Goal: Information Seeking & Learning: Find specific fact

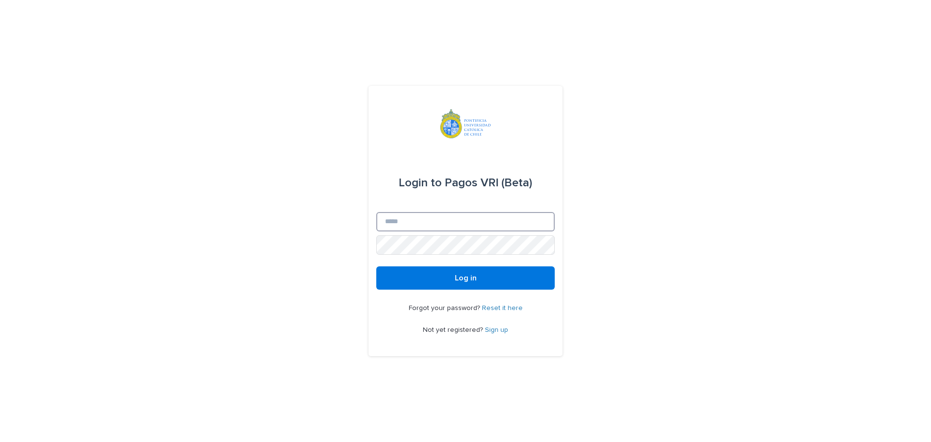
click at [428, 226] on input "Email" at bounding box center [465, 221] width 178 height 19
type input "**********"
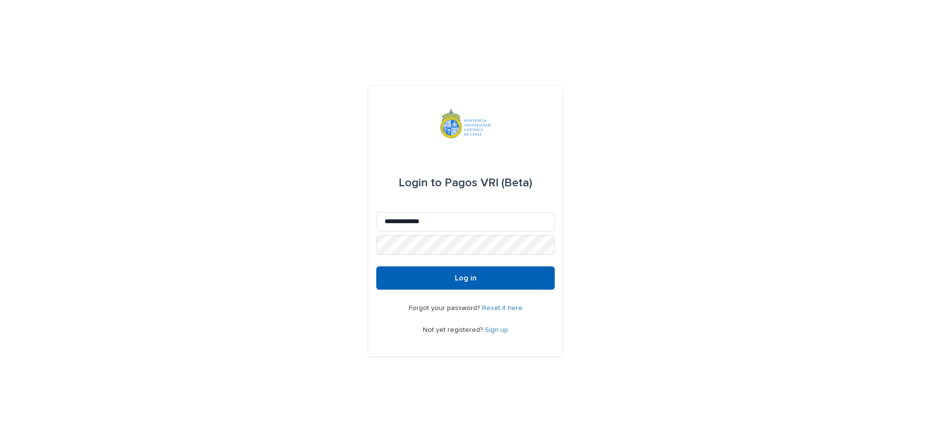
click at [439, 279] on button "Log in" at bounding box center [465, 277] width 178 height 23
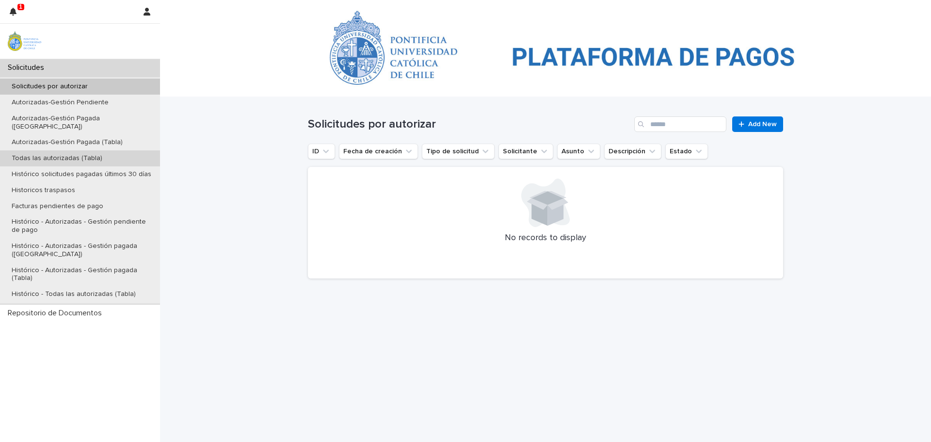
click at [28, 154] on p "Todas las autorizadas (Tabla)" at bounding box center [57, 158] width 106 height 8
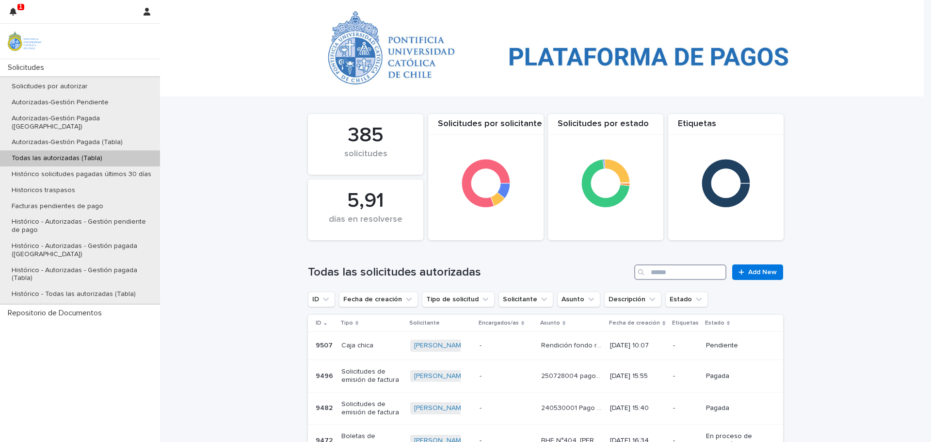
click at [659, 270] on input "Search" at bounding box center [680, 272] width 92 height 16
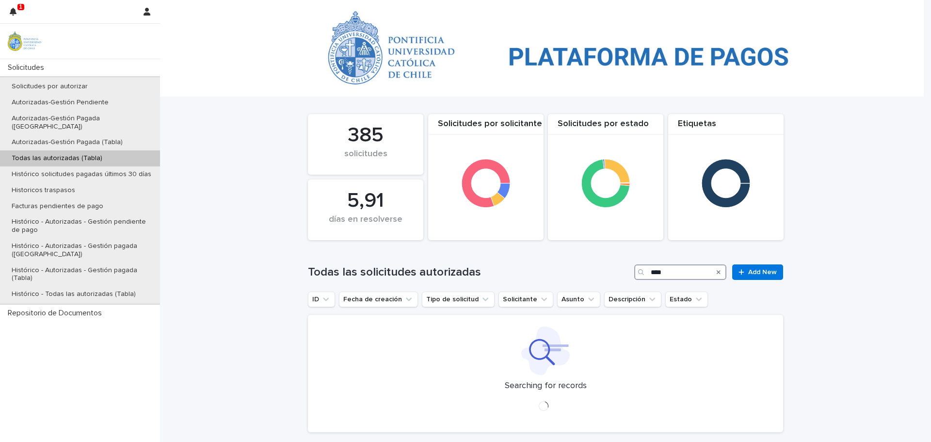
type input "****"
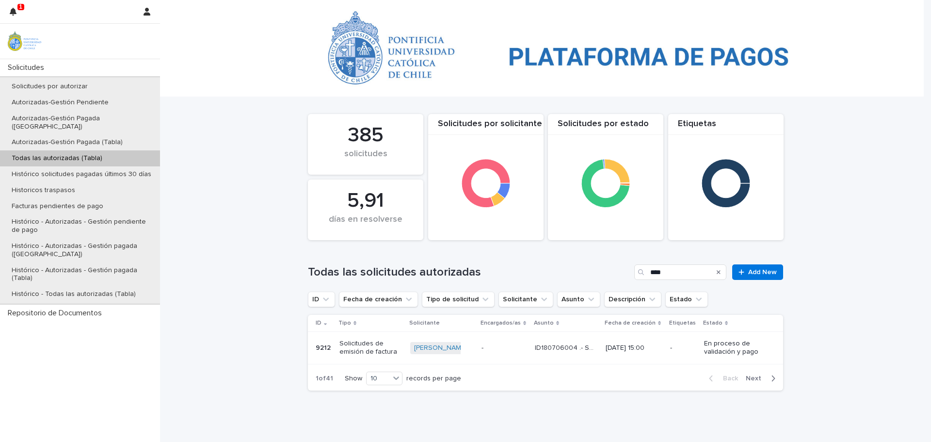
click at [317, 348] on p "9212" at bounding box center [324, 347] width 17 height 10
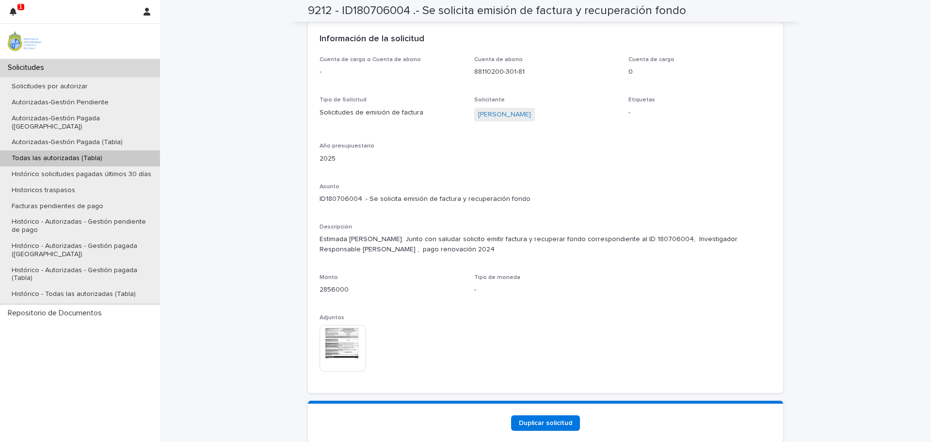
scroll to position [776, 0]
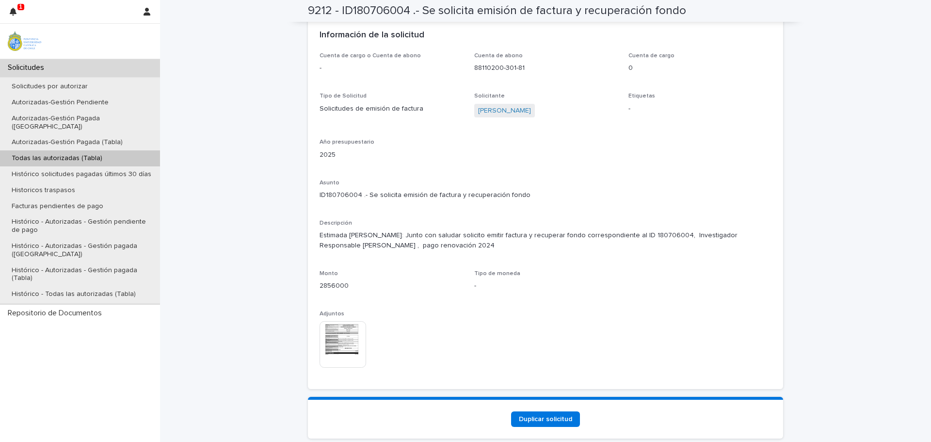
click at [341, 329] on img at bounding box center [343, 344] width 47 height 47
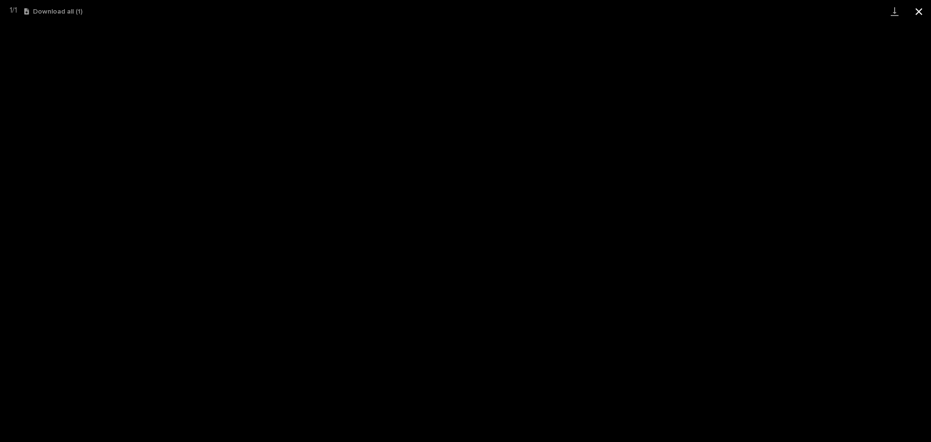
click at [921, 12] on button "Close gallery" at bounding box center [919, 11] width 24 height 23
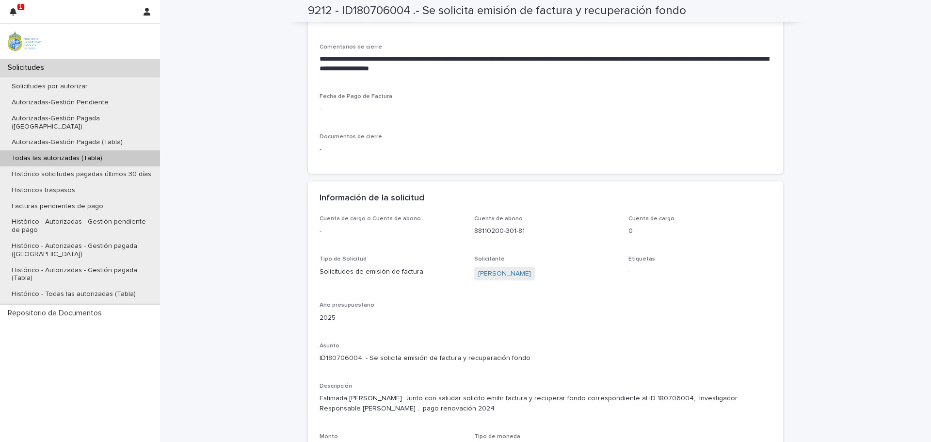
scroll to position [630, 0]
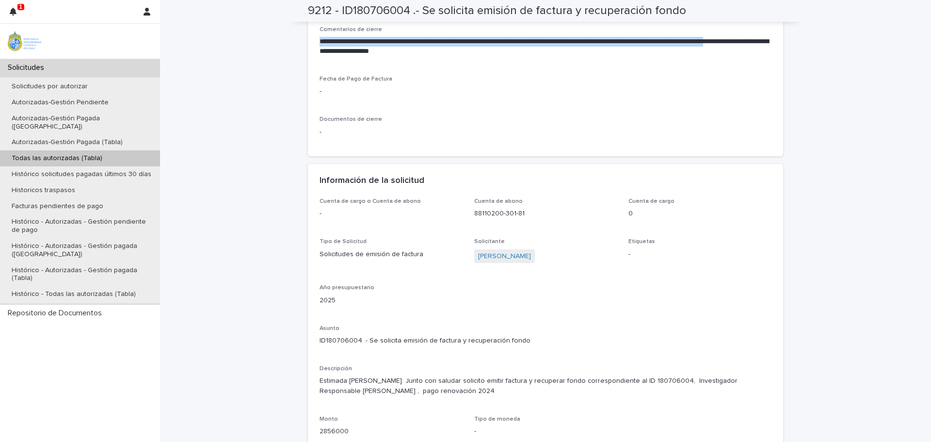
drag, startPoint x: 315, startPoint y: 41, endPoint x: 449, endPoint y: 49, distance: 133.6
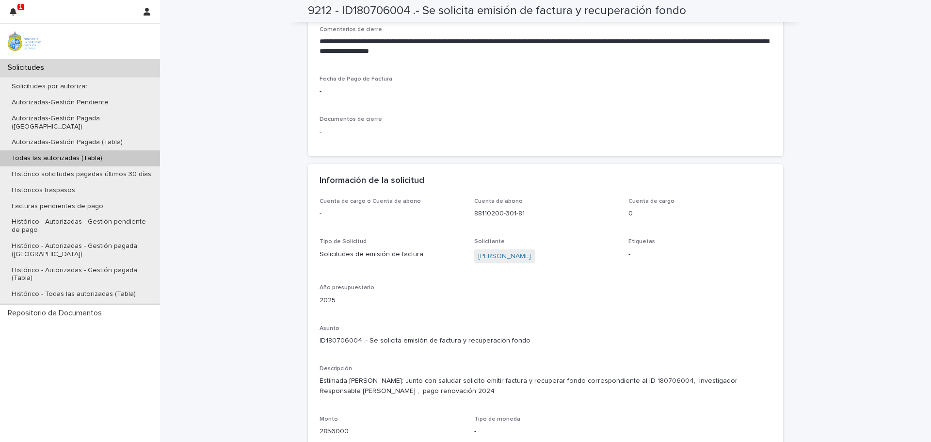
click at [56, 154] on p "Todas las autorizadas (Tabla)" at bounding box center [57, 158] width 106 height 8
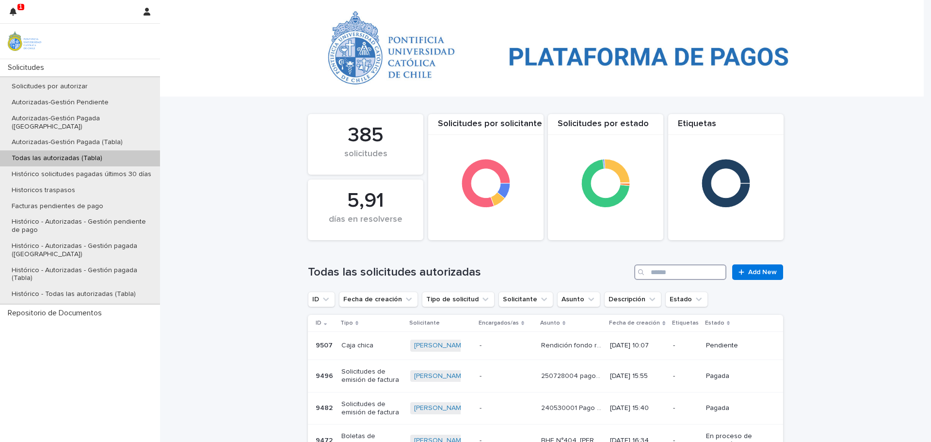
click at [666, 272] on input "Search" at bounding box center [680, 272] width 92 height 16
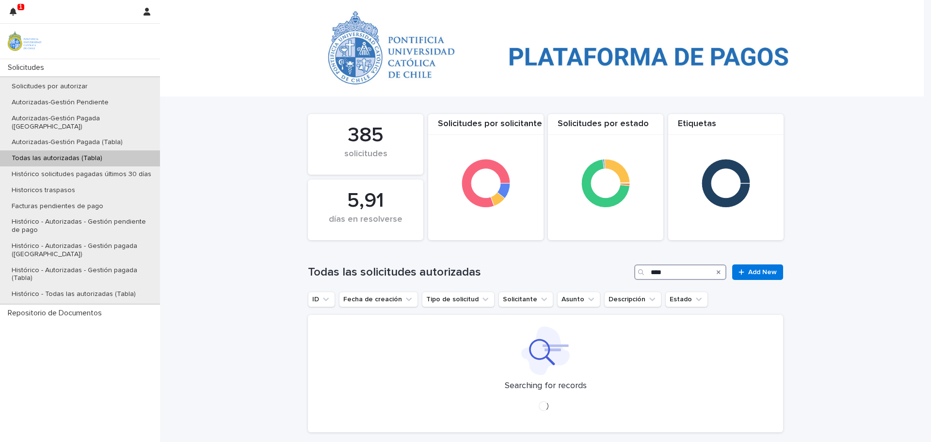
type input "****"
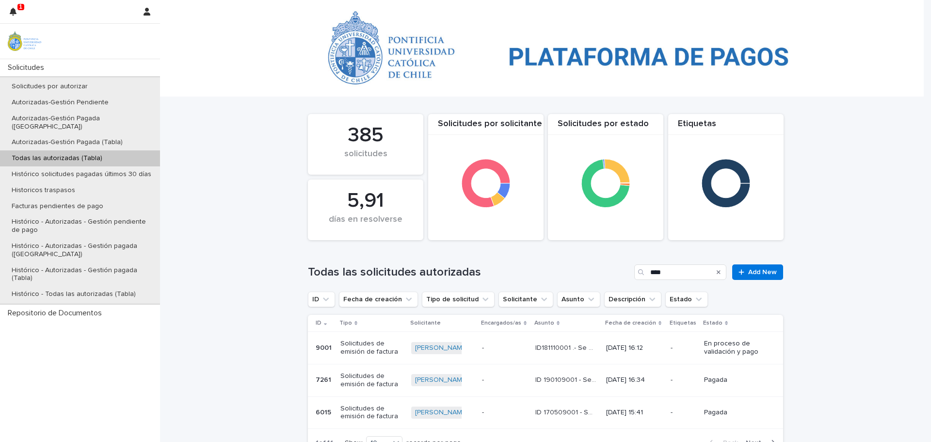
click at [318, 348] on p "9001" at bounding box center [325, 347] width 18 height 10
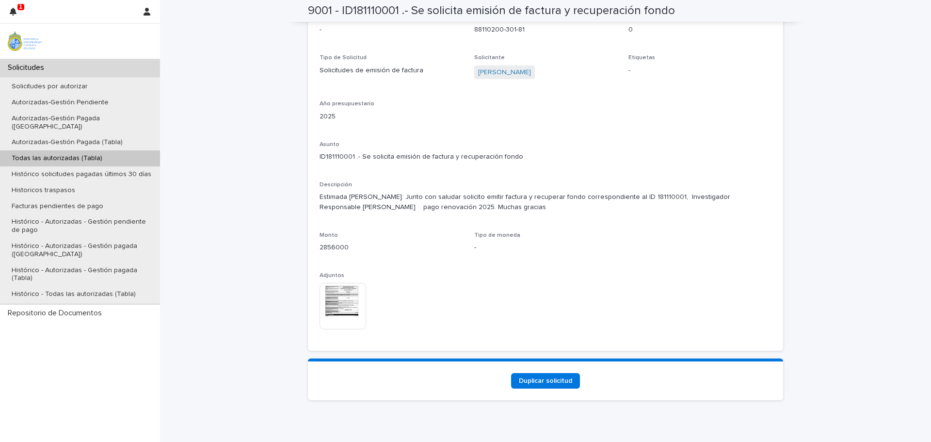
scroll to position [829, 0]
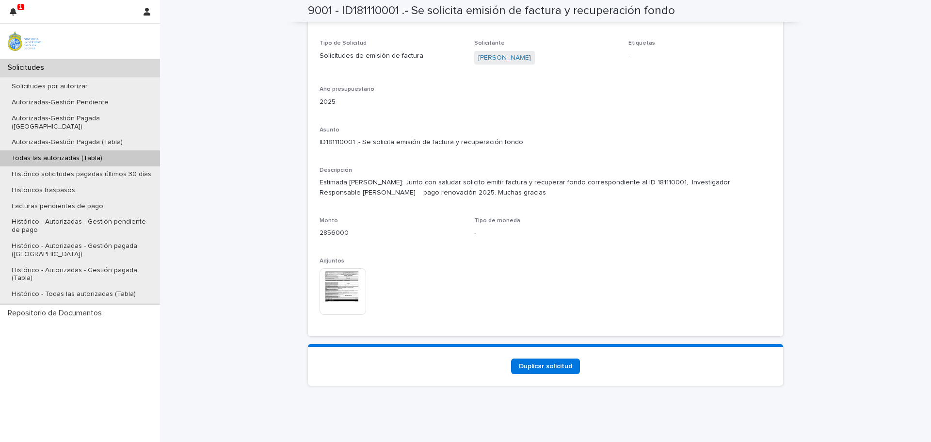
click at [345, 278] on img at bounding box center [343, 291] width 47 height 47
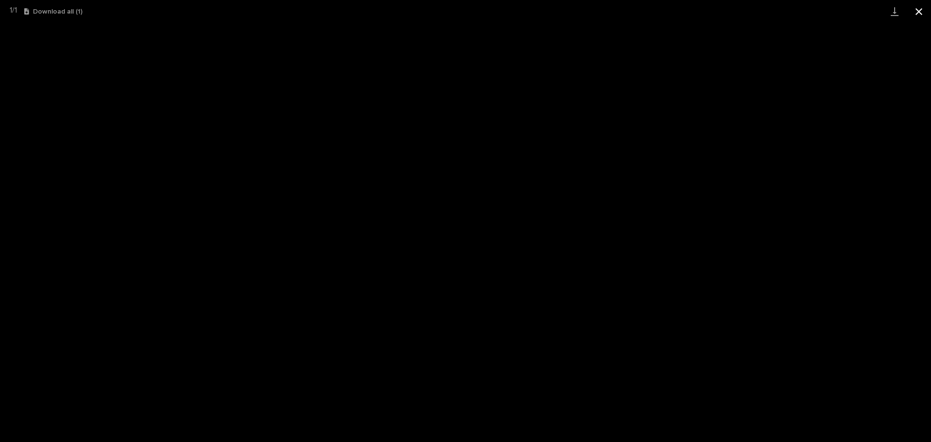
click at [923, 12] on button "Close gallery" at bounding box center [919, 11] width 24 height 23
